Goal: Transaction & Acquisition: Purchase product/service

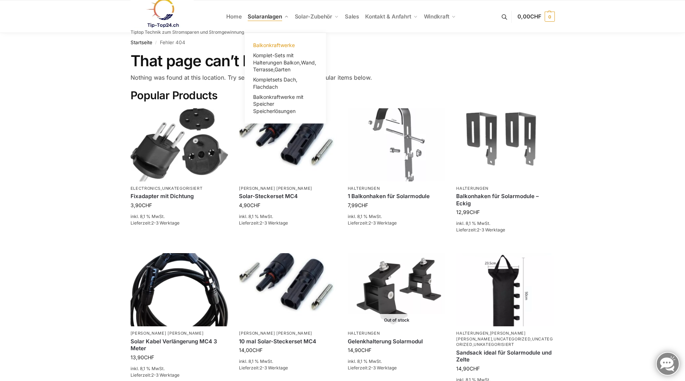
click at [269, 43] on span "Balkonkraftwerke" at bounding box center [274, 45] width 42 height 6
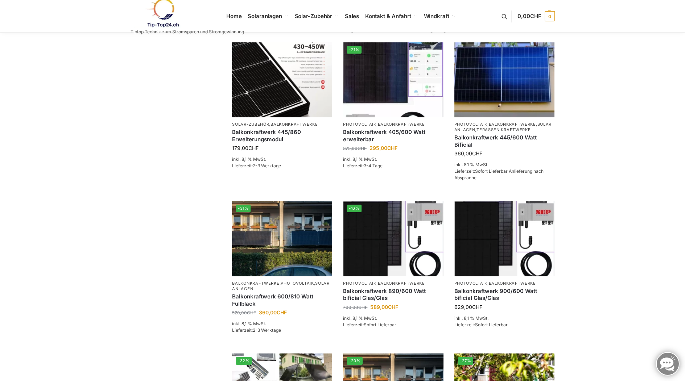
scroll to position [145, 0]
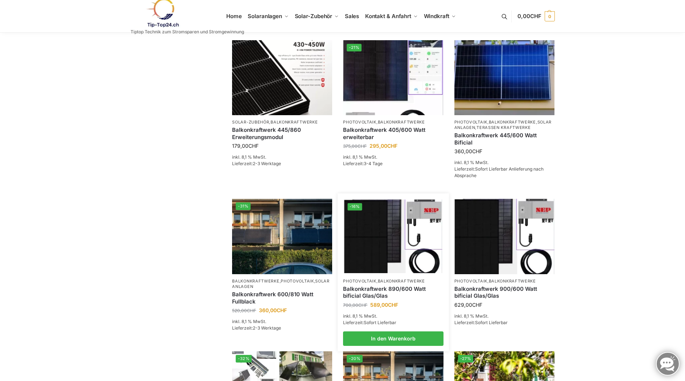
click at [394, 295] on link "Balkonkraftwerk 890/600 Watt bificial Glas/Glas" at bounding box center [393, 293] width 100 height 14
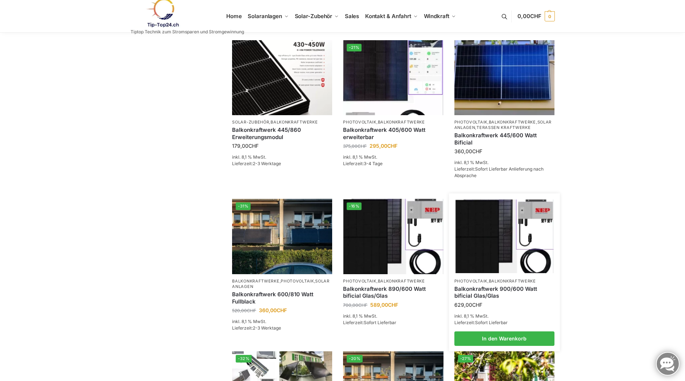
click at [487, 297] on link "Balkonkraftwerk 900/600 Watt bificial Glas/Glas" at bounding box center [504, 293] width 100 height 14
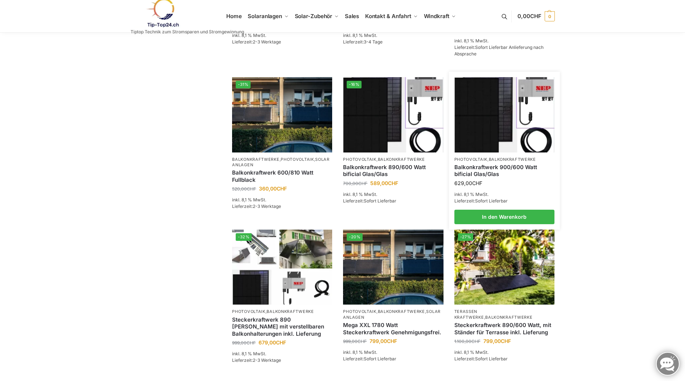
scroll to position [265, 0]
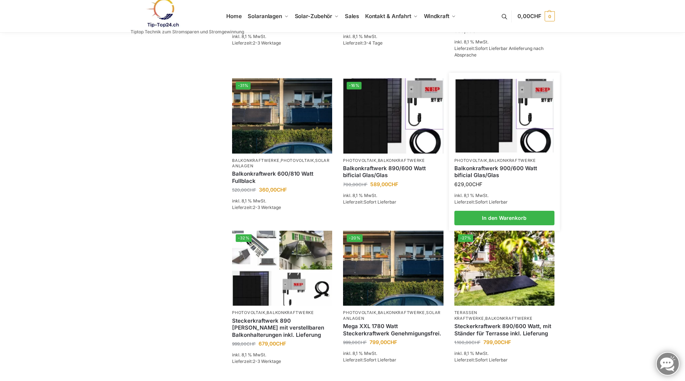
click at [528, 177] on link "Balkonkraftwerk 900/600 Watt bificial Glas/Glas" at bounding box center [504, 172] width 100 height 14
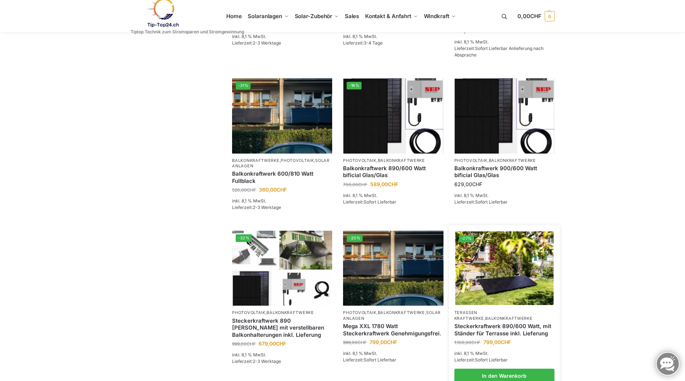
click at [520, 271] on img at bounding box center [504, 269] width 98 height 74
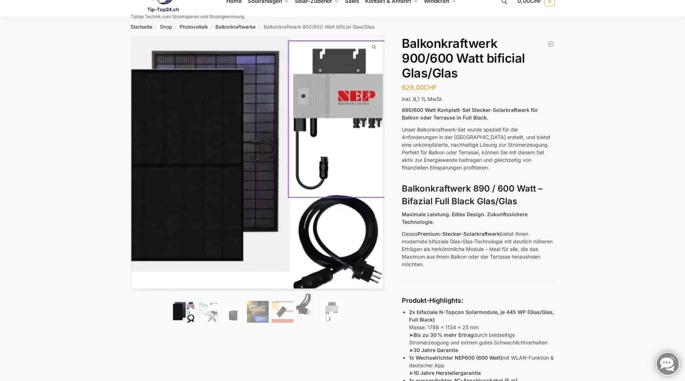
scroll to position [12, 0]
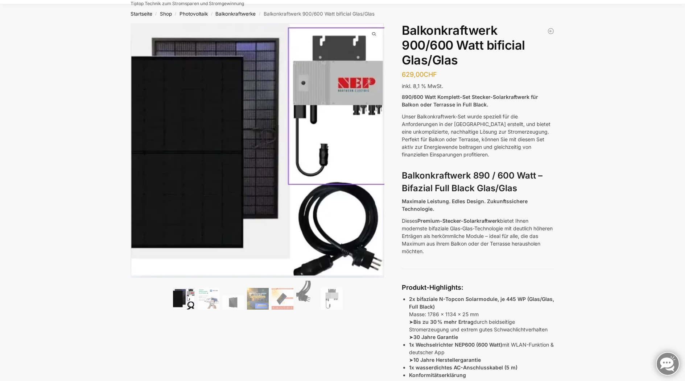
scroll to position [31, 0]
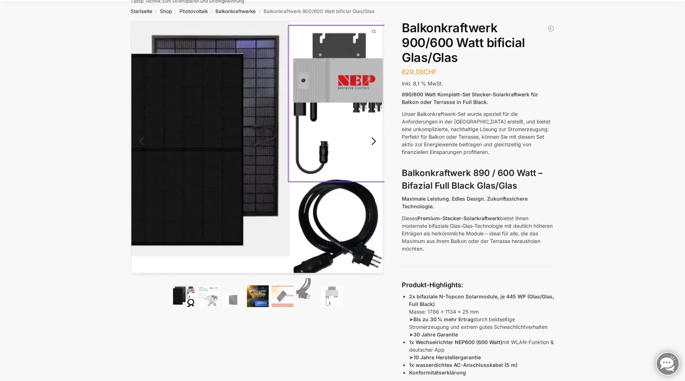
click at [253, 296] on img at bounding box center [258, 297] width 22 height 22
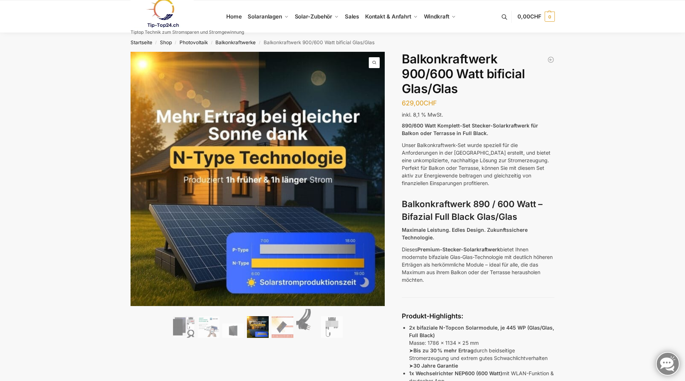
scroll to position [0, 0]
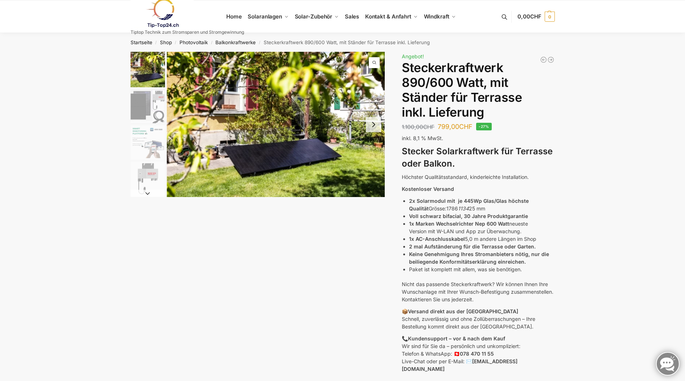
click at [154, 108] on img "2 / 11" at bounding box center [147, 106] width 34 height 34
